Goal: Check status: Check status

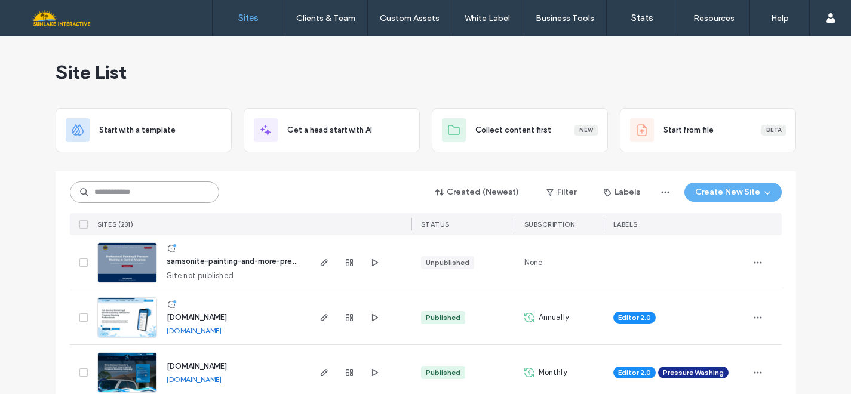
click at [125, 195] on input at bounding box center [144, 192] width 149 height 21
type input "*********"
click at [107, 190] on input at bounding box center [144, 192] width 149 height 21
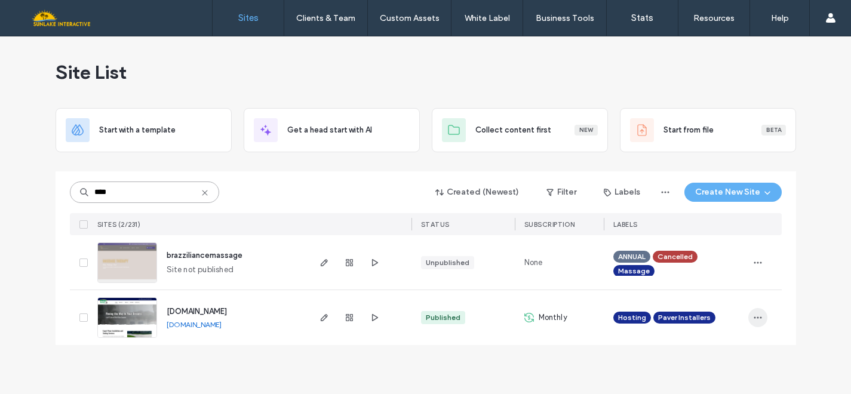
type input "****"
click at [754, 318] on use "button" at bounding box center [758, 318] width 8 height 2
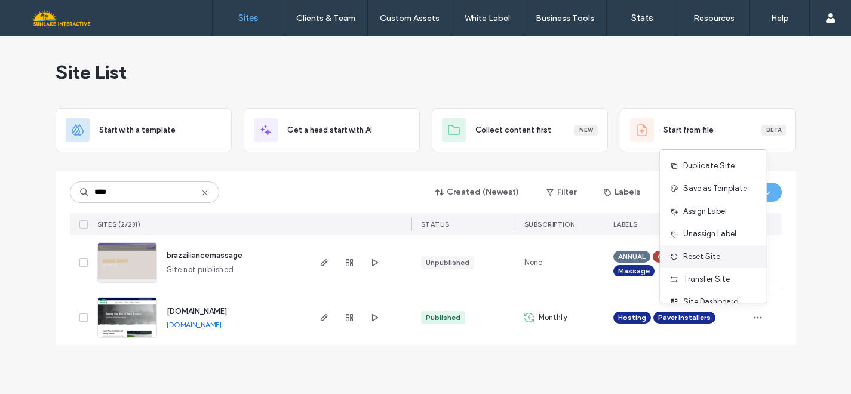
scroll to position [38, 0]
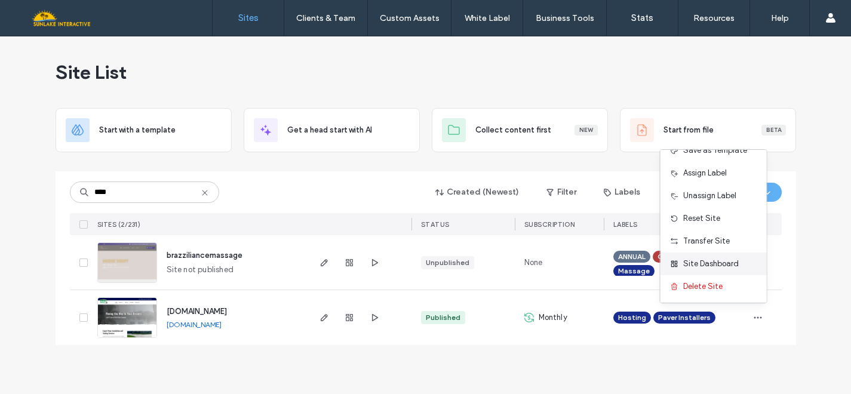
click at [705, 268] on span "Site Dashboard" at bounding box center [711, 264] width 56 height 12
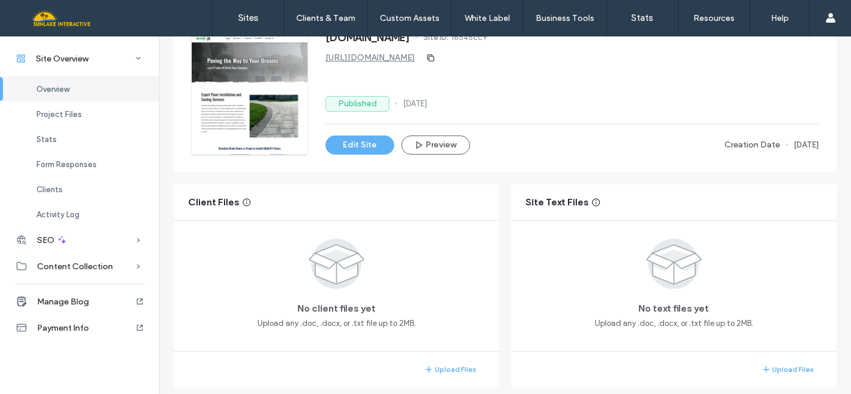
scroll to position [90, 0]
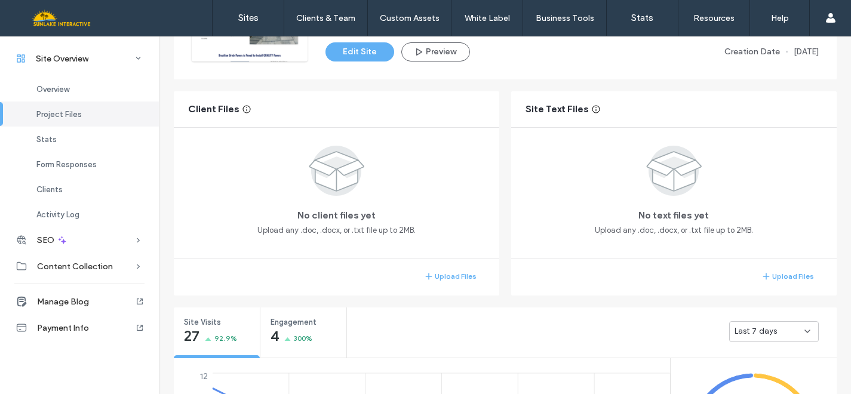
scroll to position [189, 0]
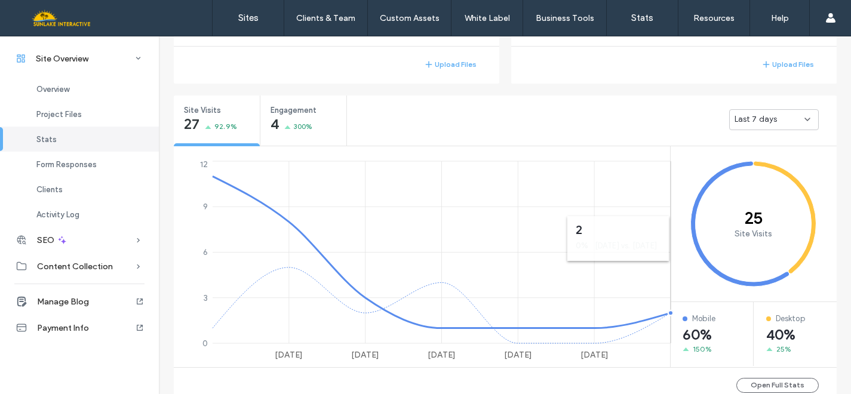
scroll to position [439, 0]
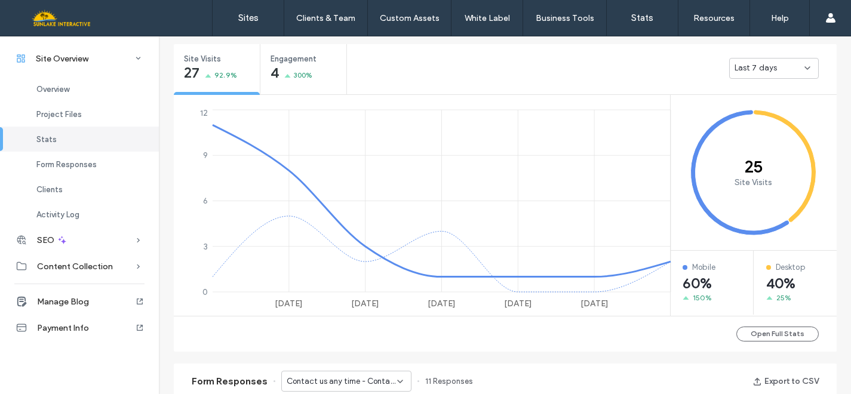
click at [763, 69] on span "Last 7 days" at bounding box center [755, 68] width 43 height 12
click at [749, 130] on span "Last 30 days" at bounding box center [754, 131] width 48 height 12
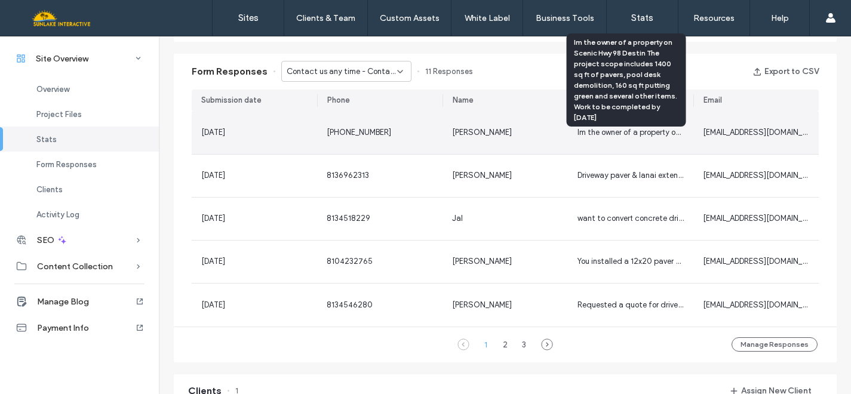
scroll to position [742, 0]
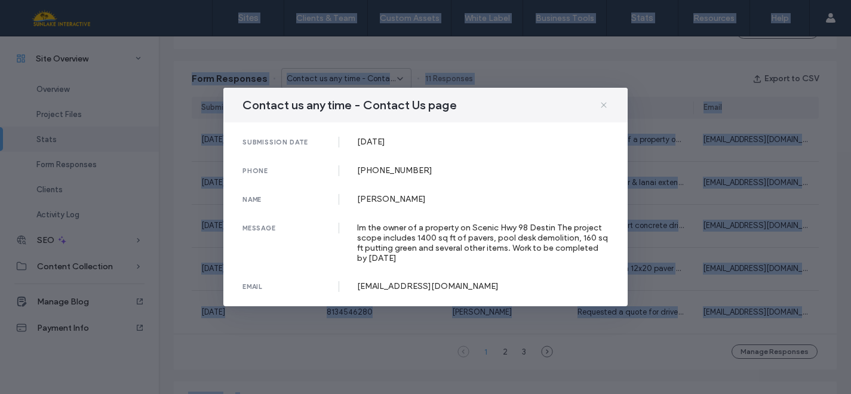
click at [604, 105] on use at bounding box center [603, 104] width 5 height 5
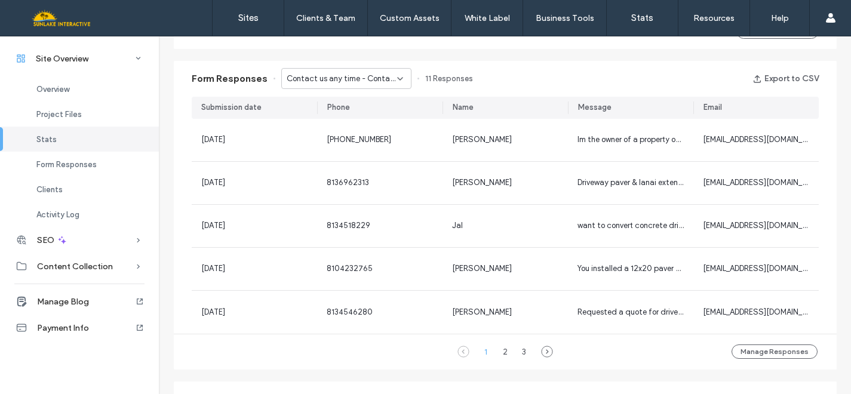
click at [374, 81] on span "Contact us any time - Contact Us page" at bounding box center [342, 79] width 110 height 12
click at [358, 119] on span "Request a FREE estimate! -" at bounding box center [328, 121] width 97 height 12
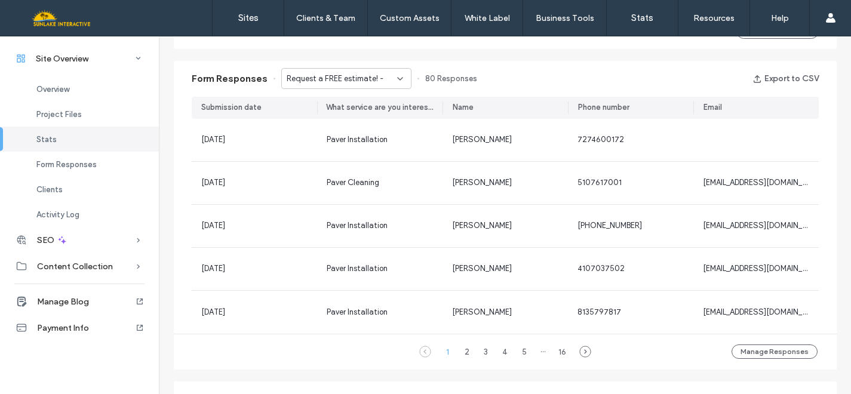
click at [357, 79] on span "Request a FREE estimate! -" at bounding box center [335, 79] width 97 height 12
click at [357, 115] on span "Request a FREE estimate! -" at bounding box center [328, 121] width 97 height 12
click at [354, 76] on span "Request a FREE estimate! -" at bounding box center [335, 79] width 97 height 12
click at [352, 96] on span "Contact us any time - Contact Us page" at bounding box center [337, 100] width 115 height 12
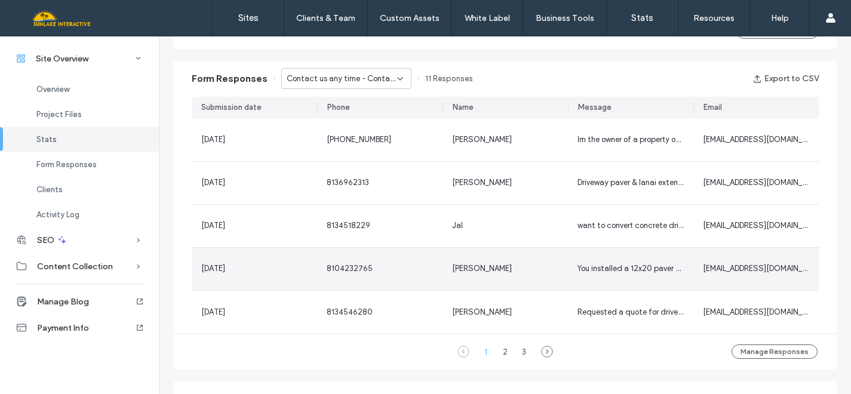
click at [583, 275] on div "You installed a 12x20 paver patio at the rear of my home approximately [DATE] i…" at bounding box center [630, 269] width 125 height 42
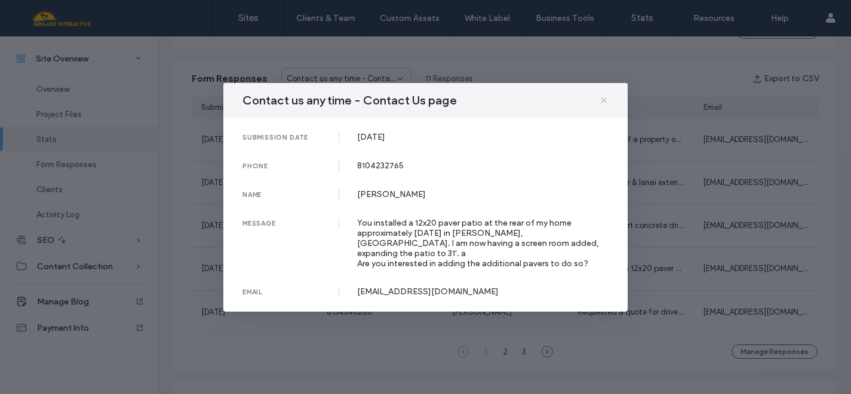
click at [604, 103] on use at bounding box center [603, 99] width 5 height 5
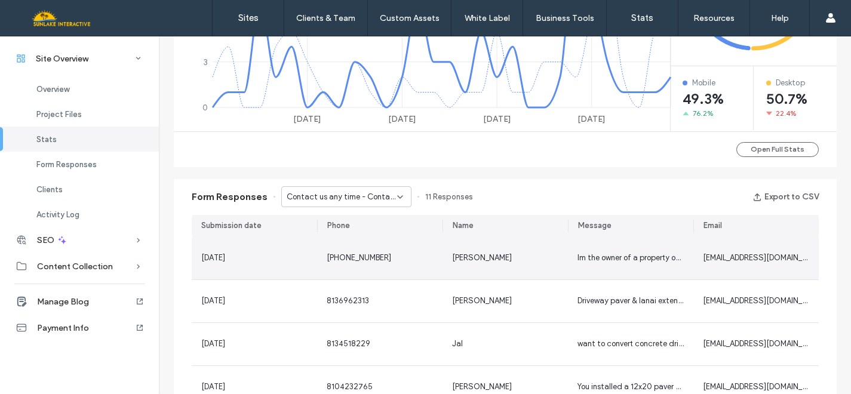
scroll to position [622, 0]
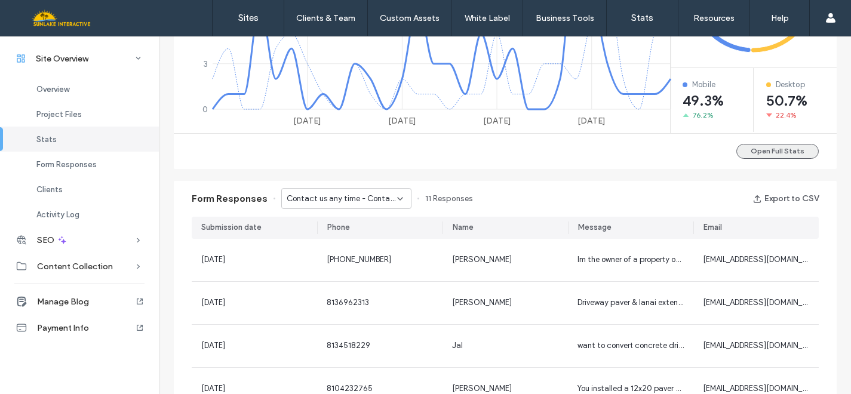
click at [780, 152] on button "Open Full Stats" at bounding box center [777, 151] width 82 height 15
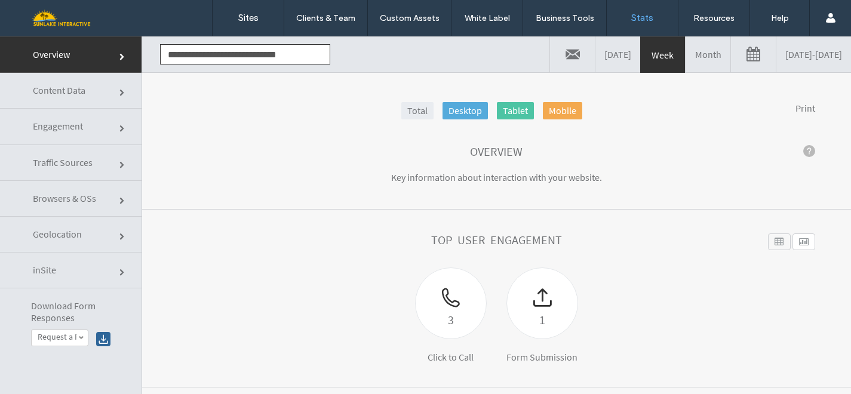
click at [685, 52] on link "Month" at bounding box center [707, 54] width 45 height 36
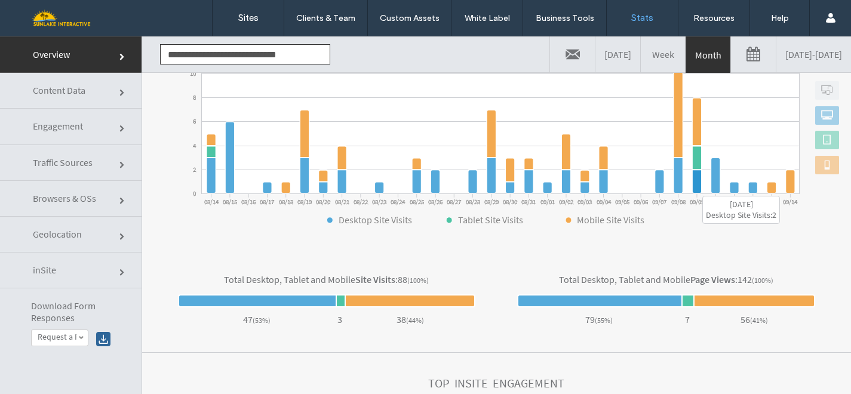
scroll to position [429, 0]
